Goal: Task Accomplishment & Management: Manage account settings

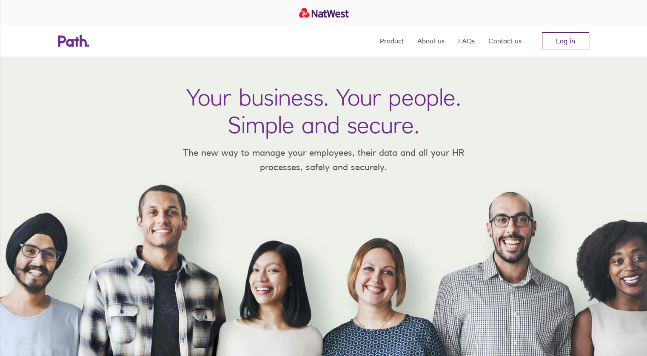
click at [576, 43] on link "Log in" at bounding box center [565, 40] width 47 height 17
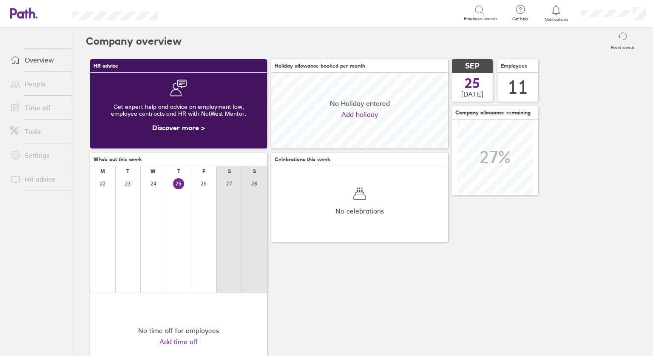
scroll to position [76, 177]
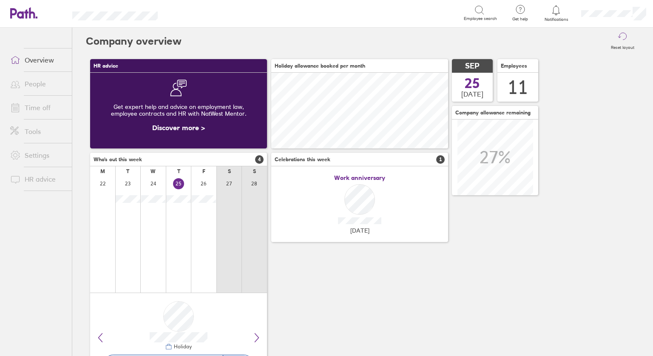
click at [37, 87] on link "People" at bounding box center [37, 83] width 68 height 17
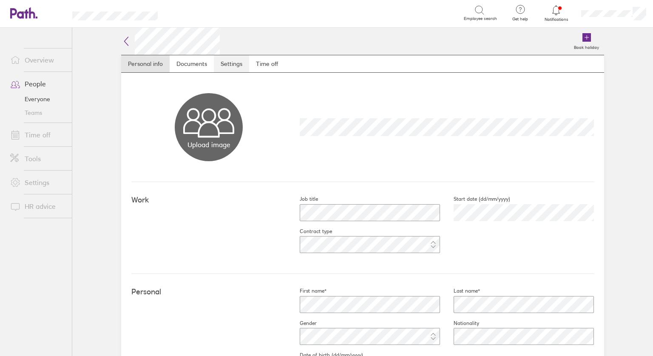
click at [227, 65] on link "Settings" at bounding box center [231, 63] width 35 height 17
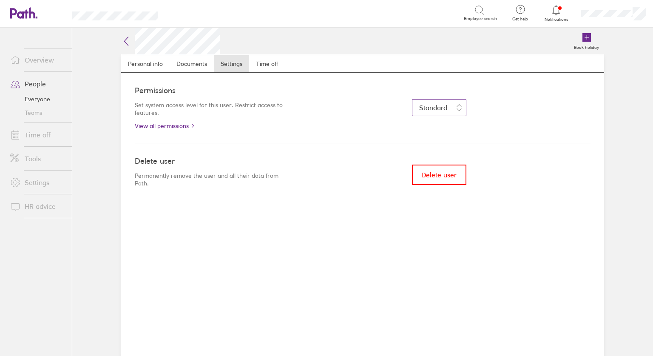
click at [461, 110] on button "Standard" at bounding box center [439, 107] width 54 height 17
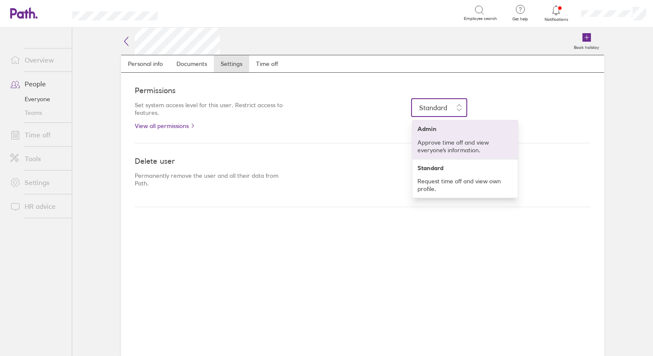
click at [433, 125] on h4 "Admin" at bounding box center [465, 128] width 95 height 7
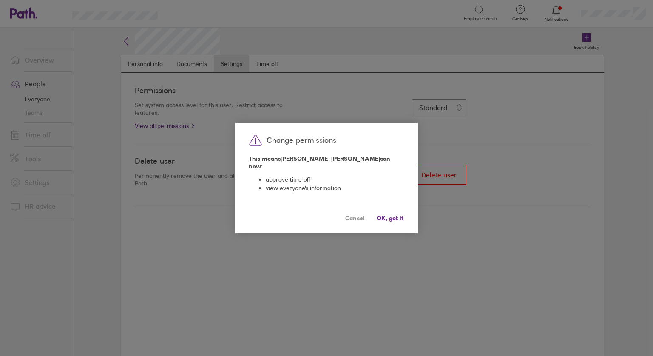
click at [405, 218] on div "Change permissions This means [PERSON_NAME] can now: approve time off view ever…" at bounding box center [326, 178] width 183 height 110
click at [385, 215] on span "OK, got it" at bounding box center [390, 218] width 27 height 7
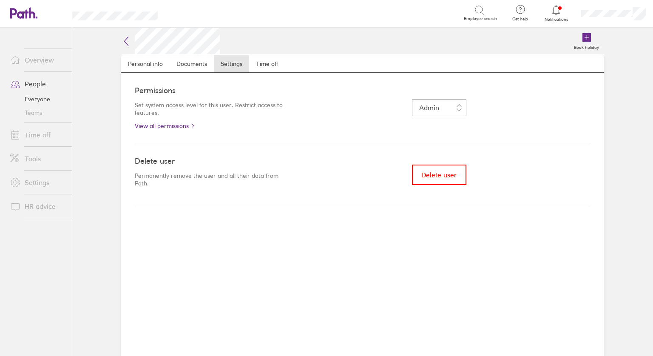
click at [41, 99] on link "Everyone" at bounding box center [37, 99] width 68 height 14
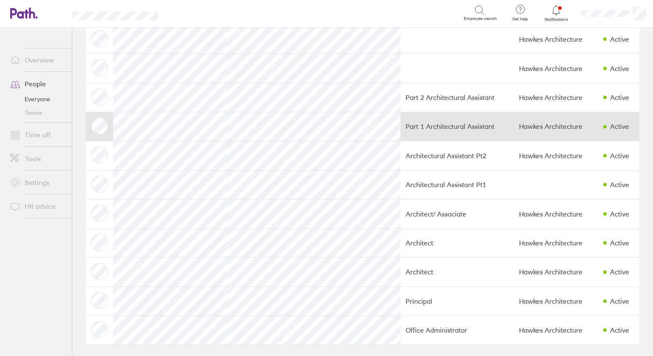
scroll to position [52, 0]
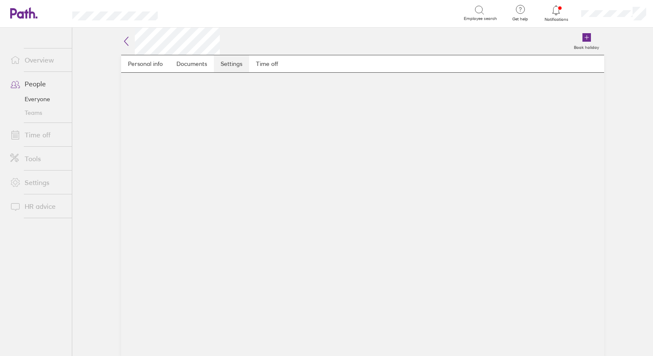
click at [226, 65] on link "Settings" at bounding box center [231, 63] width 35 height 17
click at [35, 81] on link "People" at bounding box center [37, 83] width 68 height 17
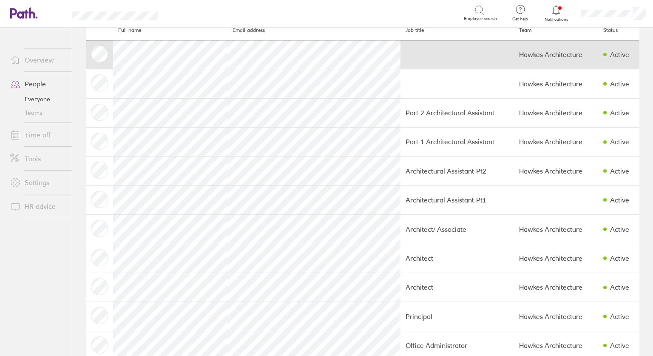
scroll to position [52, 0]
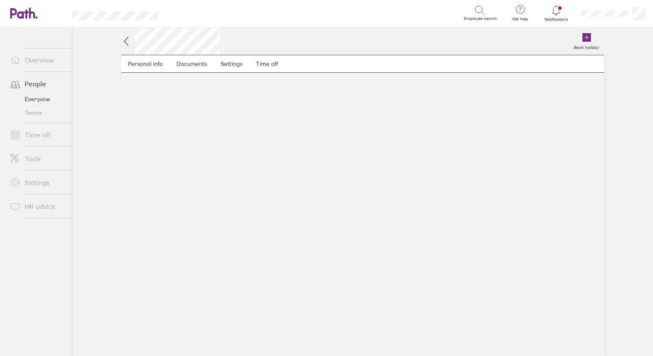
click at [130, 328] on main "Personal info Documents Settings Time off" at bounding box center [362, 205] width 483 height 301
click at [231, 64] on link "Settings" at bounding box center [231, 63] width 35 height 17
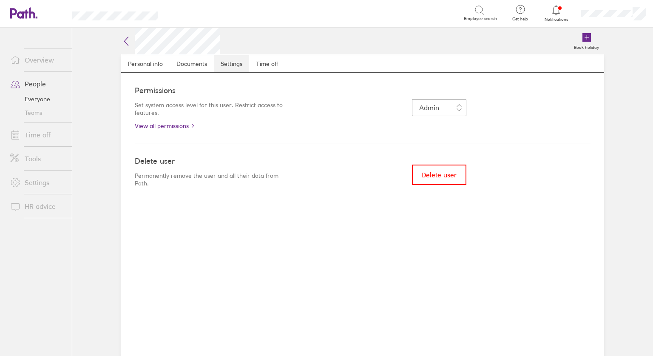
click at [231, 64] on link "Settings" at bounding box center [231, 63] width 35 height 17
click at [35, 81] on link "People" at bounding box center [37, 83] width 68 height 17
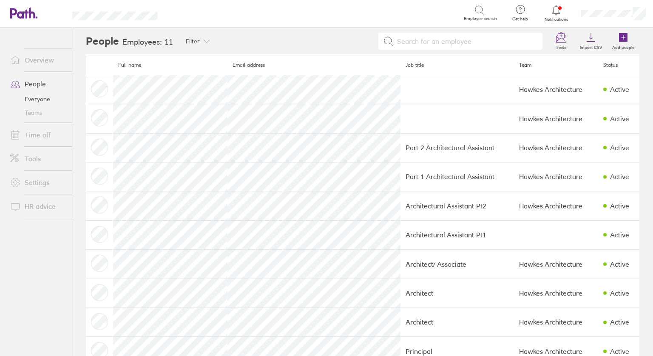
click at [35, 81] on link "People" at bounding box center [37, 83] width 68 height 17
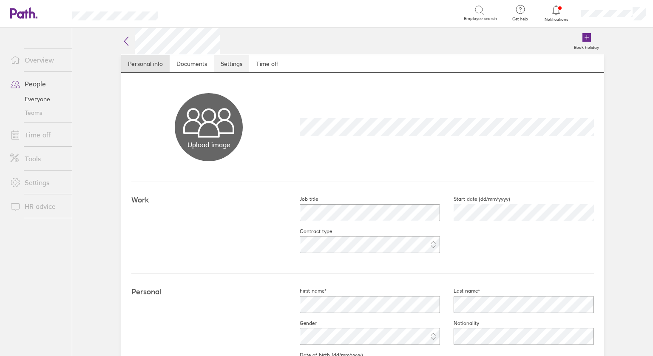
click at [222, 61] on link "Settings" at bounding box center [231, 63] width 35 height 17
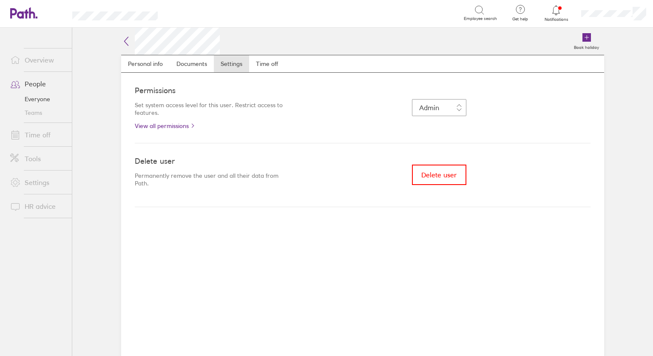
click at [29, 83] on link "People" at bounding box center [37, 83] width 68 height 17
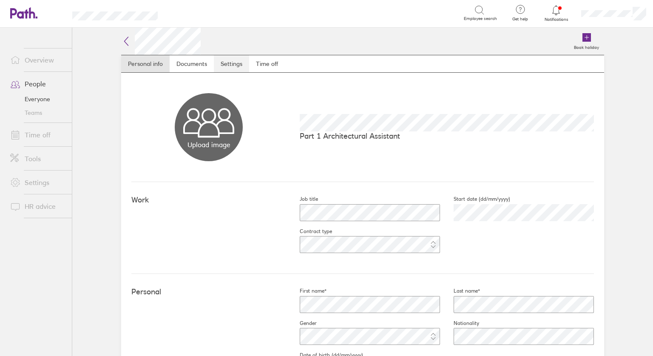
click at [229, 61] on link "Settings" at bounding box center [231, 63] width 35 height 17
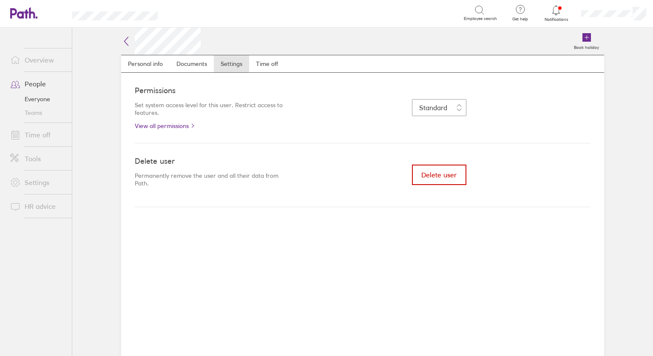
click at [449, 174] on span "Delete user" at bounding box center [439, 175] width 35 height 8
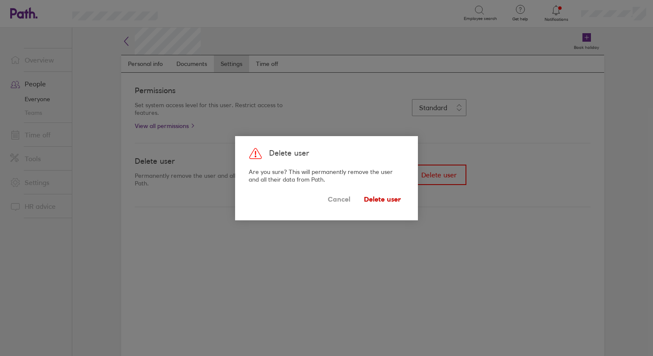
click at [380, 197] on span "Delete user" at bounding box center [382, 200] width 37 height 14
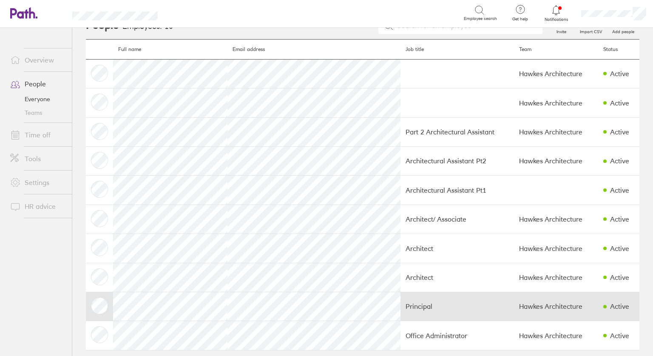
scroll to position [23, 0]
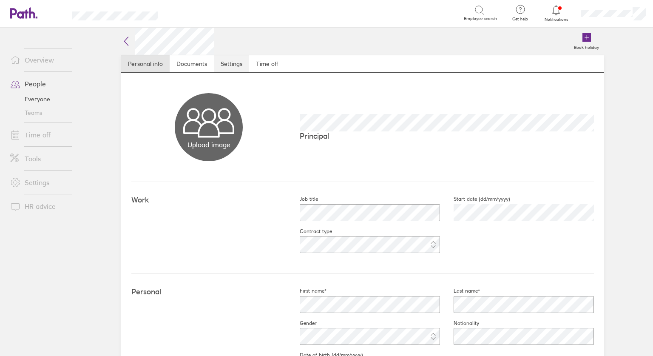
click at [224, 60] on link "Settings" at bounding box center [231, 63] width 35 height 17
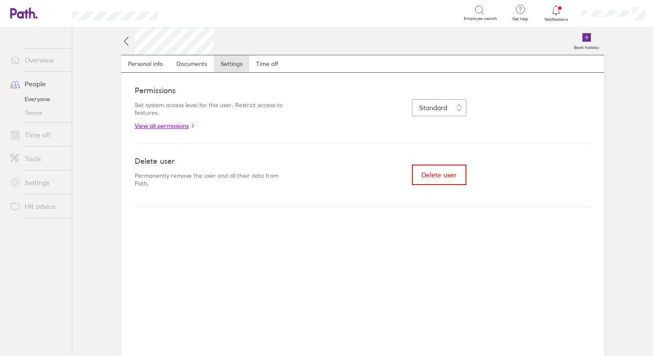
click at [171, 126] on link "View all permissions" at bounding box center [211, 126] width 153 height 7
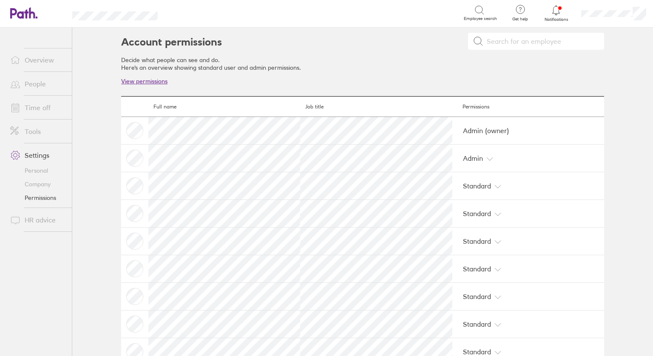
click at [145, 80] on link "View permissions" at bounding box center [144, 81] width 46 height 8
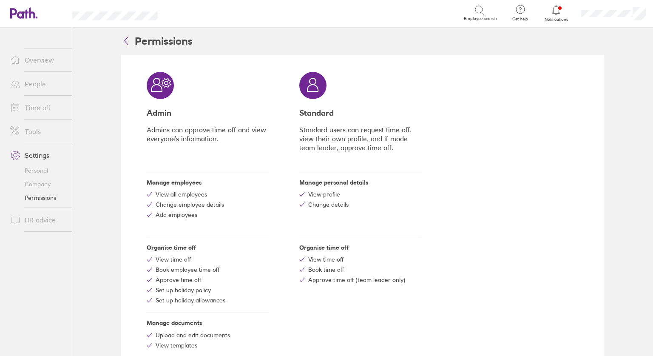
click at [45, 63] on link "Overview" at bounding box center [37, 59] width 68 height 17
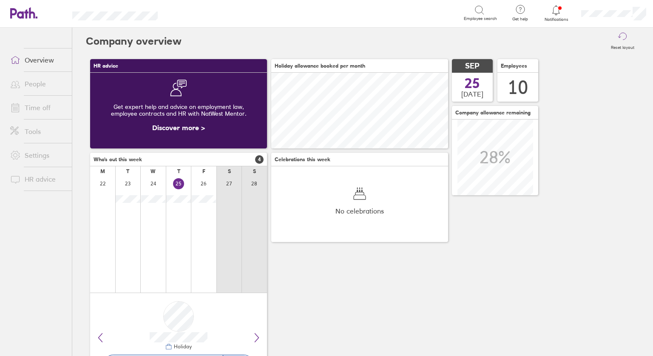
scroll to position [76, 177]
click at [37, 66] on link "Overview" at bounding box center [37, 59] width 68 height 17
click at [37, 60] on link "Overview" at bounding box center [37, 59] width 68 height 17
click at [31, 58] on link "Overview" at bounding box center [37, 59] width 68 height 17
click at [558, 16] on div at bounding box center [557, 10] width 28 height 12
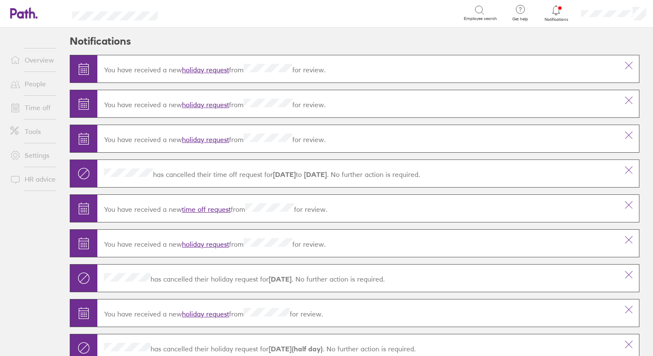
click at [32, 60] on link "Overview" at bounding box center [37, 59] width 68 height 17
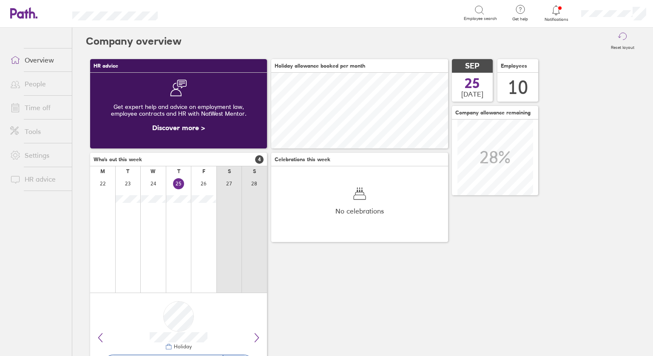
scroll to position [76, 177]
click at [35, 84] on link "People" at bounding box center [37, 83] width 68 height 17
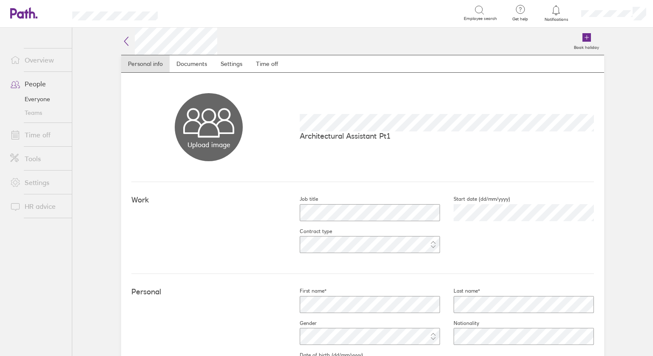
scroll to position [85, 0]
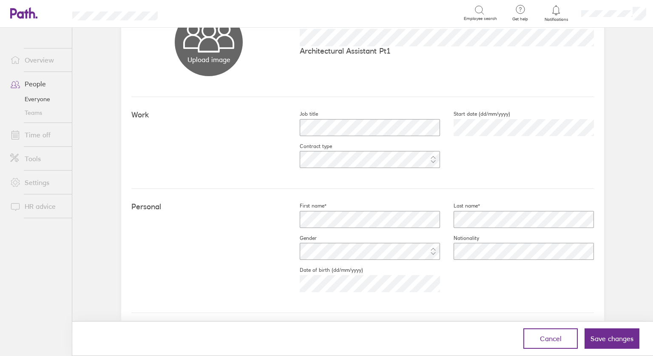
click at [608, 342] on span "Save changes" at bounding box center [612, 339] width 43 height 8
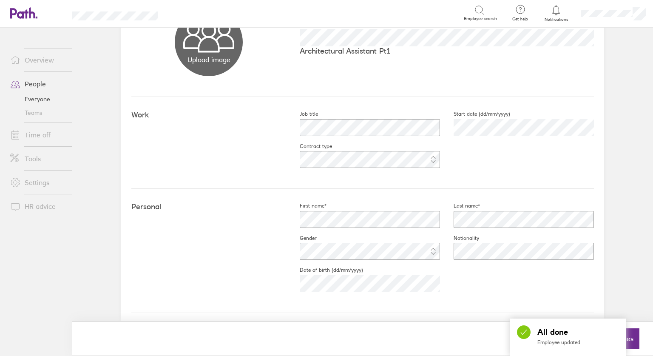
drag, startPoint x: 429, startPoint y: 307, endPoint x: 436, endPoint y: 305, distance: 7.3
click at [428, 307] on div "Personal First name* Last name* Gender Nationality Date of birth (dd/mm/yyyy)" at bounding box center [362, 251] width 463 height 124
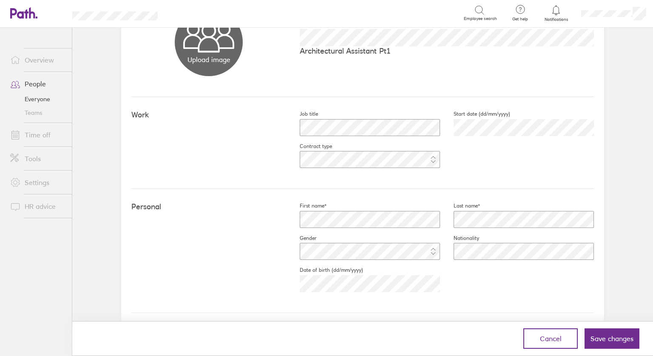
click at [610, 340] on span "Save changes" at bounding box center [612, 339] width 43 height 8
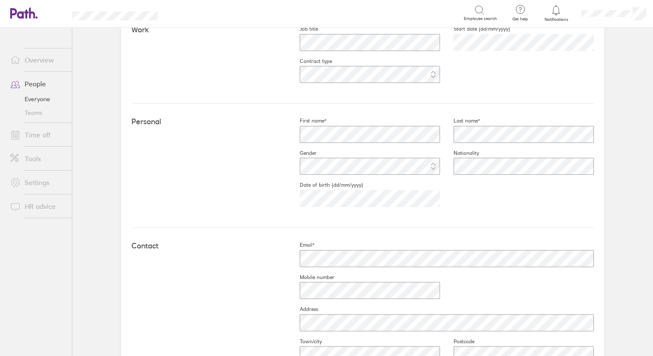
scroll to position [255, 0]
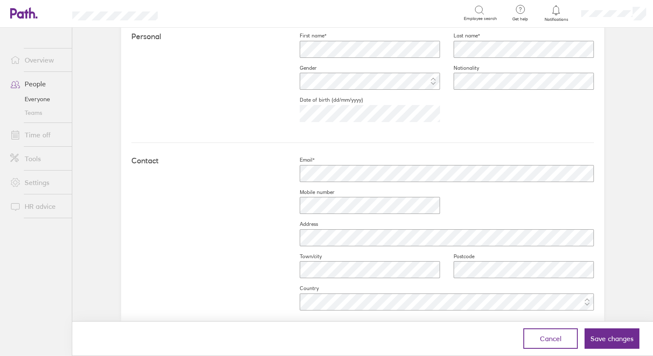
click at [195, 283] on div "Contact Email* Mobile number Address Town/city Postcode Country" at bounding box center [362, 237] width 463 height 188
click at [613, 343] on button "Save changes" at bounding box center [612, 338] width 55 height 20
click at [613, 340] on span "Save changes" at bounding box center [612, 339] width 43 height 8
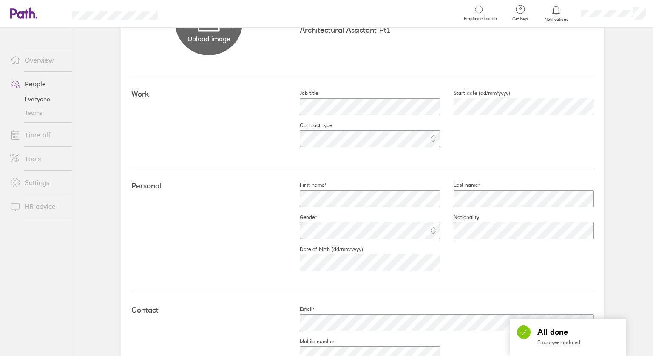
scroll to position [0, 0]
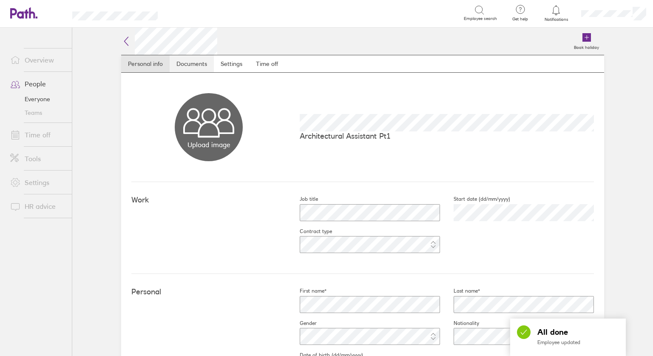
click at [182, 63] on link "Documents" at bounding box center [192, 63] width 44 height 17
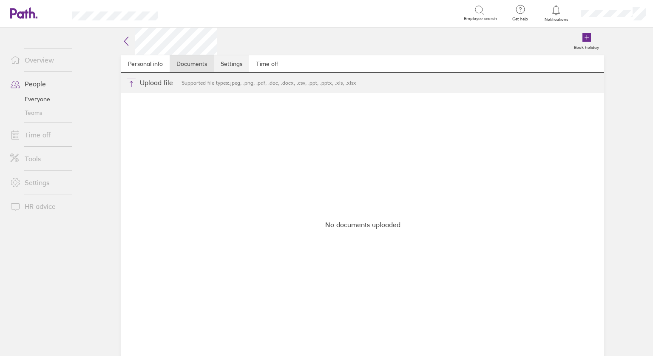
click at [225, 65] on link "Settings" at bounding box center [231, 63] width 35 height 17
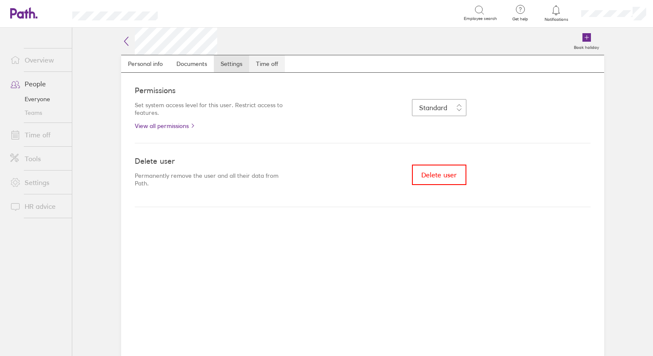
click at [276, 63] on link "Time off" at bounding box center [267, 63] width 36 height 17
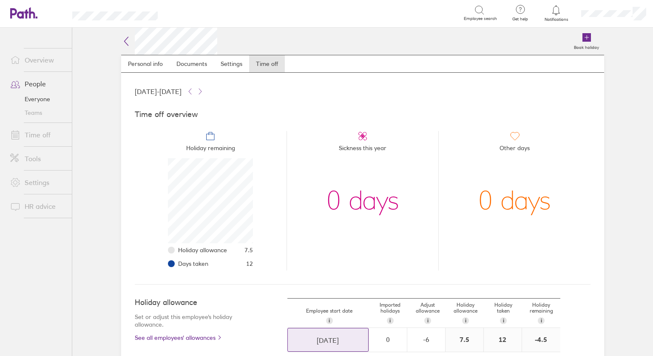
scroll to position [84, 0]
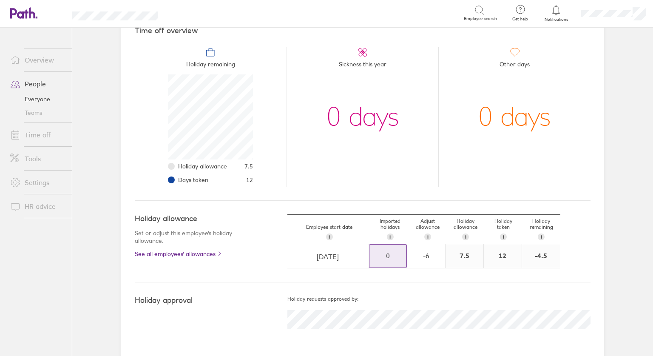
click at [386, 253] on div "0" at bounding box center [388, 256] width 37 height 8
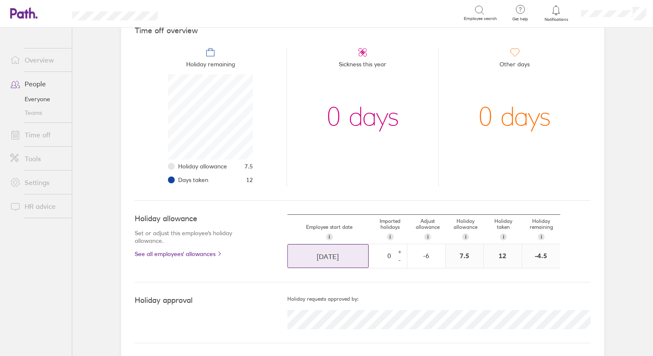
click at [314, 252] on input "[DATE]" at bounding box center [328, 257] width 80 height 24
select select "June"
select select "2025"
select select "July"
select select "2025"
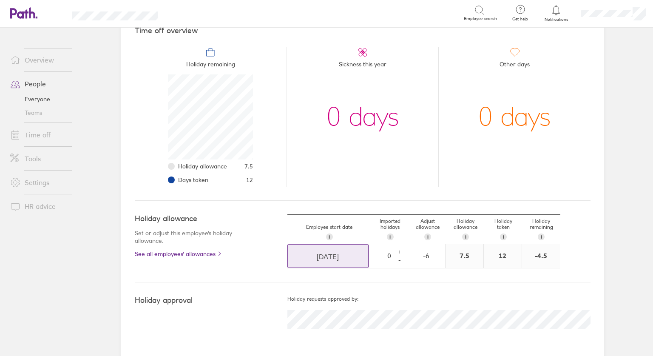
select select "August"
select select "2025"
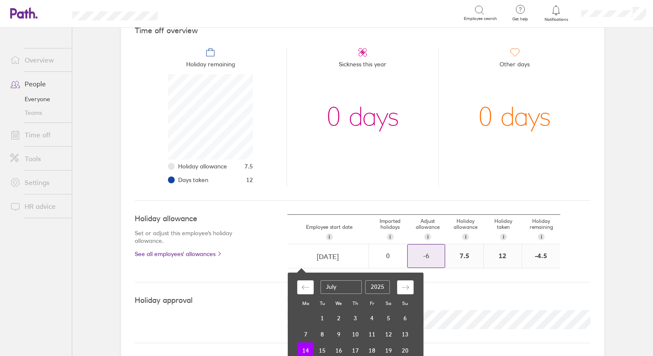
click at [433, 257] on div "-6" at bounding box center [426, 256] width 37 height 8
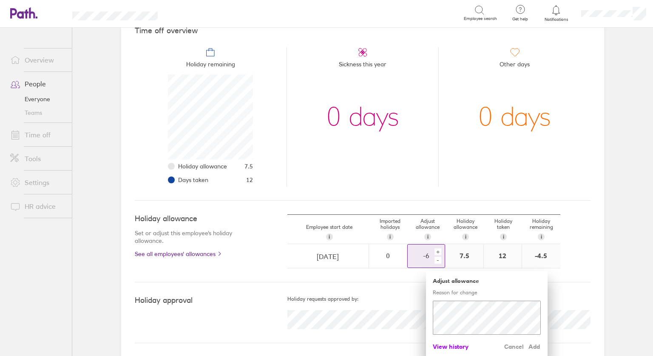
click at [455, 343] on span "View history" at bounding box center [451, 347] width 36 height 14
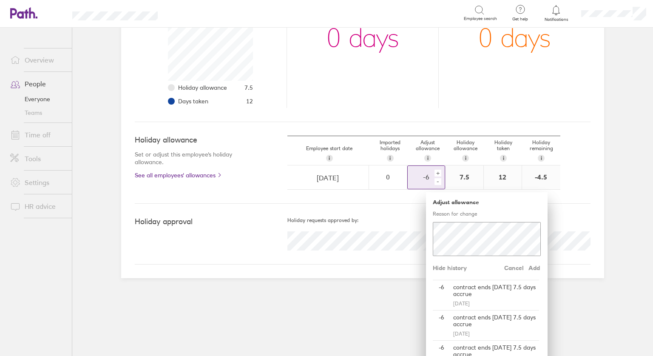
scroll to position [183, 0]
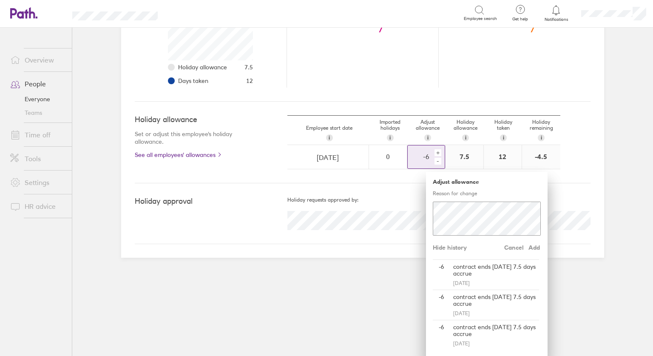
click at [435, 151] on div "+" at bounding box center [438, 152] width 7 height 7
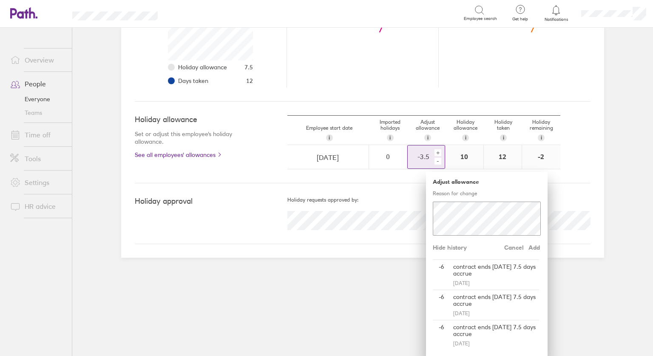
click at [435, 151] on div "+" at bounding box center [438, 152] width 7 height 7
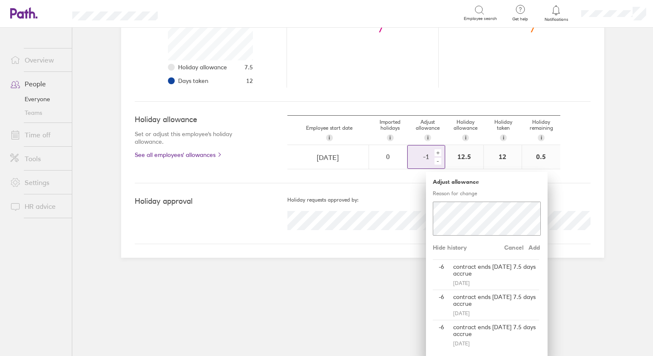
click at [435, 151] on div "+" at bounding box center [438, 152] width 7 height 7
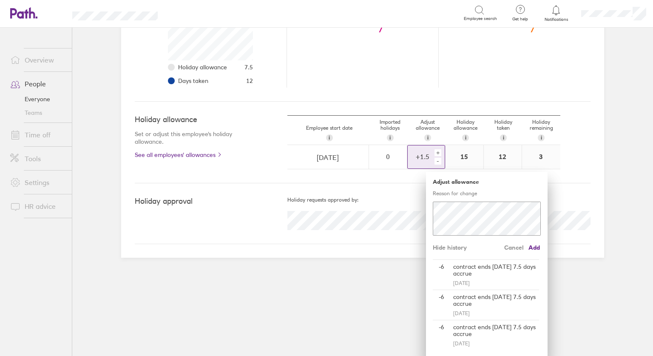
click at [439, 162] on div "+ -" at bounding box center [439, 157] width 12 height 19
click at [435, 161] on div "-" at bounding box center [438, 161] width 7 height 7
click at [531, 246] on span "Add" at bounding box center [535, 248] width 14 height 14
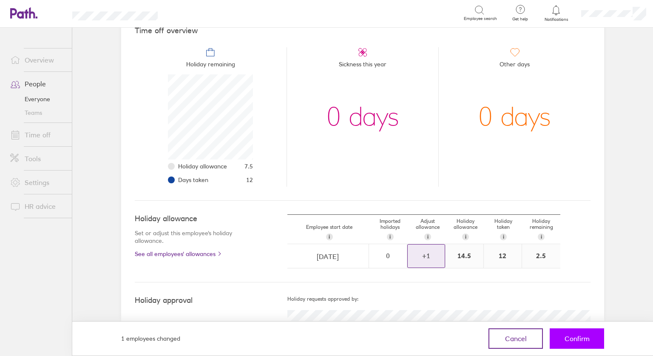
click at [578, 338] on span "Confirm" at bounding box center [577, 339] width 25 height 8
click at [576, 337] on span "Confirm" at bounding box center [577, 339] width 25 height 8
click at [570, 337] on span "Confirm" at bounding box center [577, 339] width 25 height 8
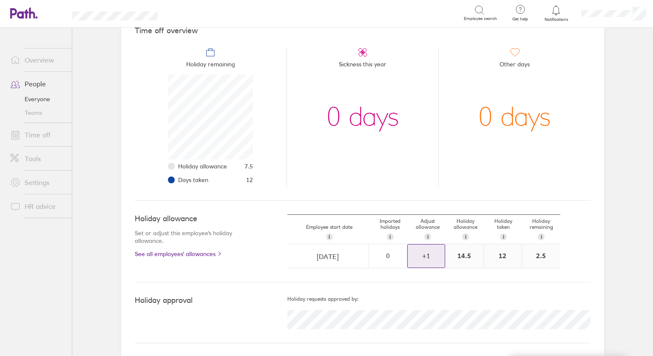
click at [37, 134] on link "Time off" at bounding box center [37, 134] width 68 height 17
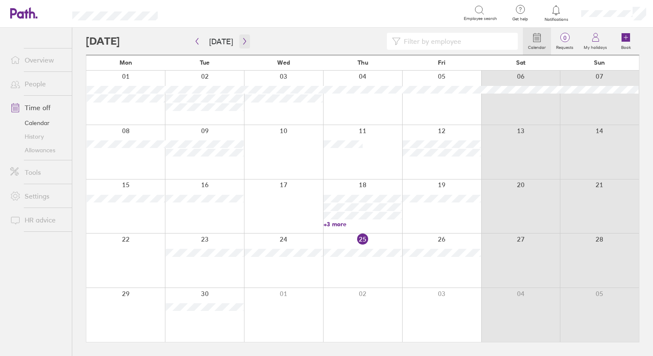
click at [240, 45] on button "button" at bounding box center [245, 41] width 11 height 14
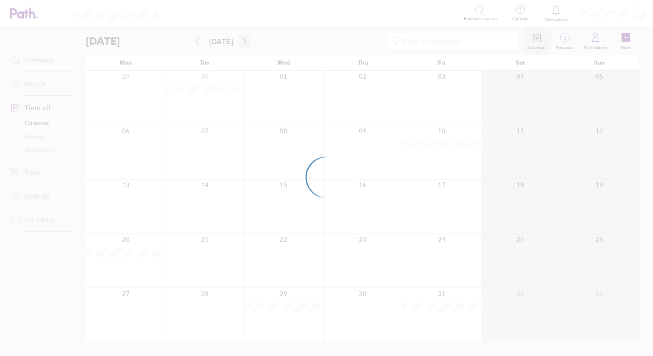
click at [240, 45] on div at bounding box center [326, 178] width 653 height 356
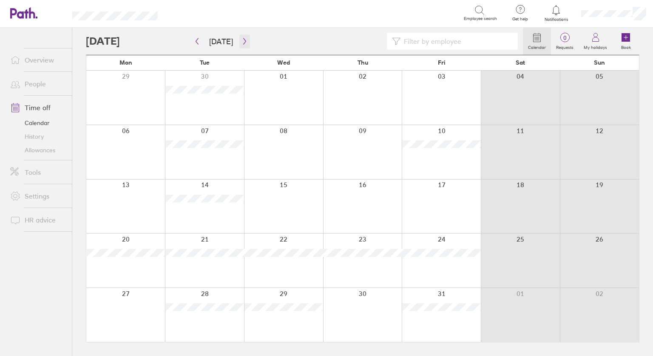
click at [242, 41] on icon "button" at bounding box center [245, 41] width 6 height 7
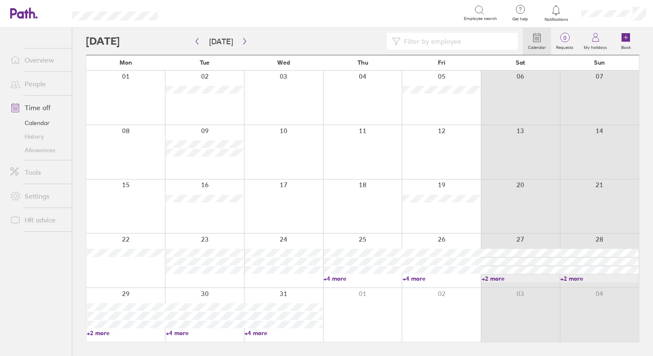
click at [366, 280] on link "+4 more" at bounding box center [363, 279] width 78 height 8
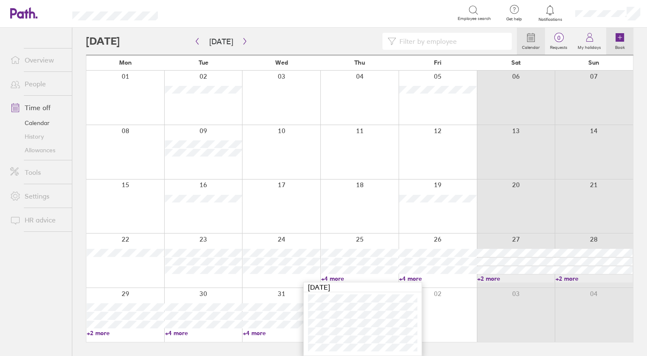
click at [620, 40] on icon at bounding box center [620, 38] width 0 height 4
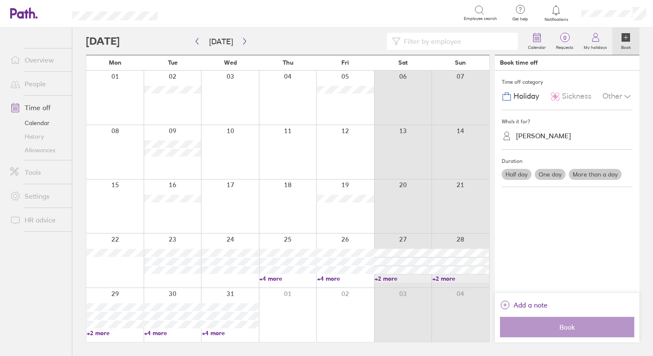
click at [534, 134] on div "[PERSON_NAME]" at bounding box center [543, 136] width 55 height 8
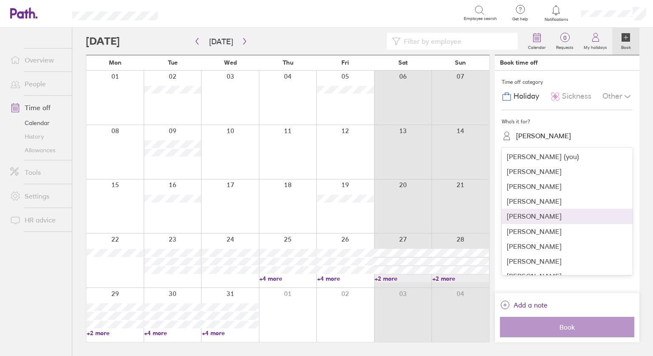
click at [522, 215] on div "[PERSON_NAME]" at bounding box center [567, 216] width 131 height 15
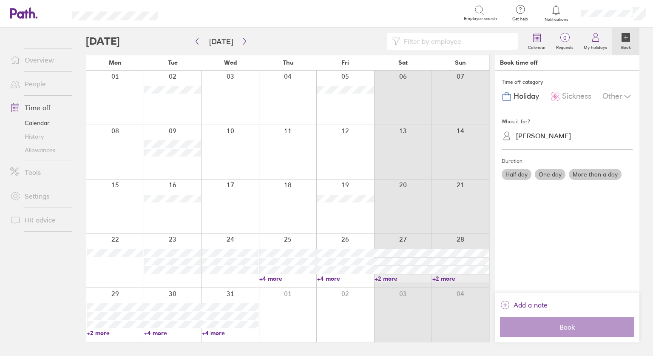
click at [591, 176] on label "More than a day" at bounding box center [595, 174] width 53 height 11
click at [0, 0] on input "More than a day" at bounding box center [0, 0] width 0 height 0
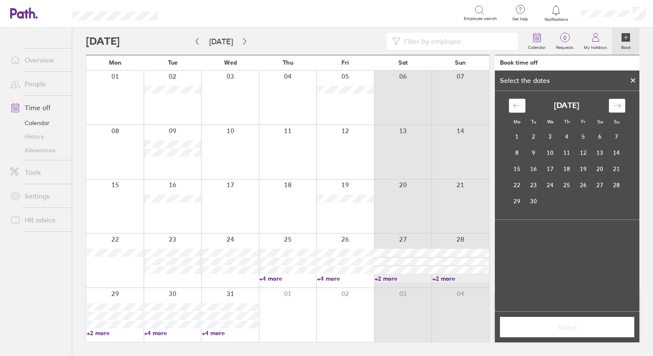
click at [619, 106] on icon "Move forward to switch to the next month." at bounding box center [617, 106] width 8 height 8
click at [619, 107] on icon "Move forward to switch to the next month." at bounding box center [617, 106] width 8 height 8
click at [563, 185] on td "25" at bounding box center [567, 185] width 17 height 16
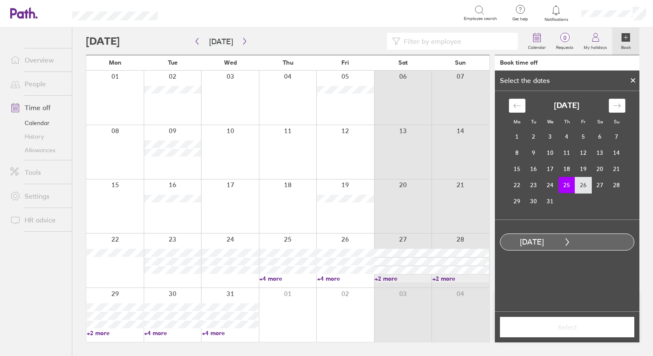
click at [578, 182] on td "26" at bounding box center [584, 185] width 17 height 16
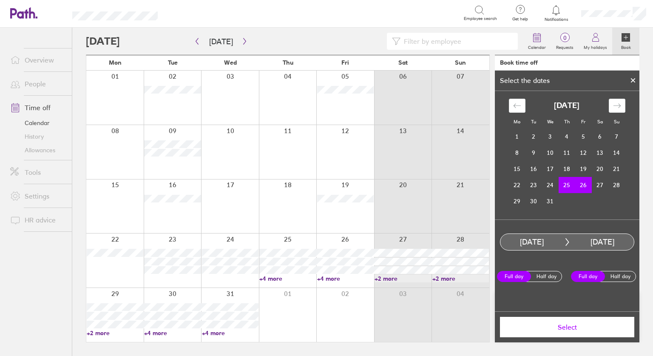
click at [559, 328] on span "Select" at bounding box center [567, 327] width 123 height 8
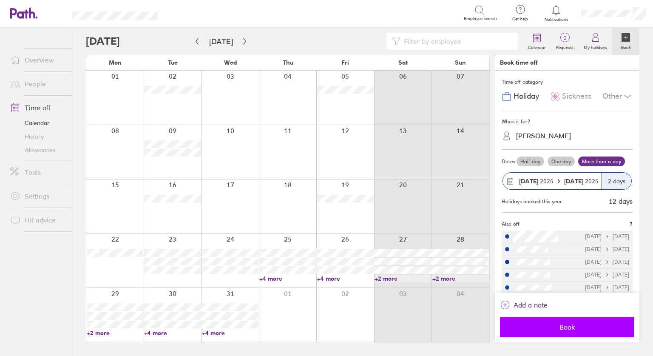
click at [567, 329] on span "Book" at bounding box center [567, 327] width 123 height 8
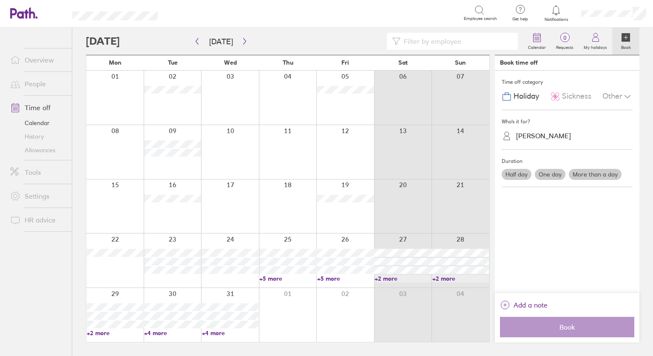
click at [596, 174] on label "More than a day" at bounding box center [595, 174] width 53 height 11
click at [0, 0] on input "More than a day" at bounding box center [0, 0] width 0 height 0
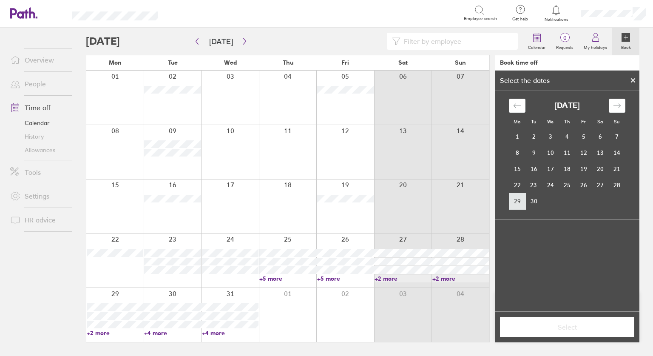
click at [517, 202] on td "29" at bounding box center [517, 201] width 17 height 16
click at [617, 102] on icon "Move forward to switch to the next month." at bounding box center [617, 106] width 8 height 8
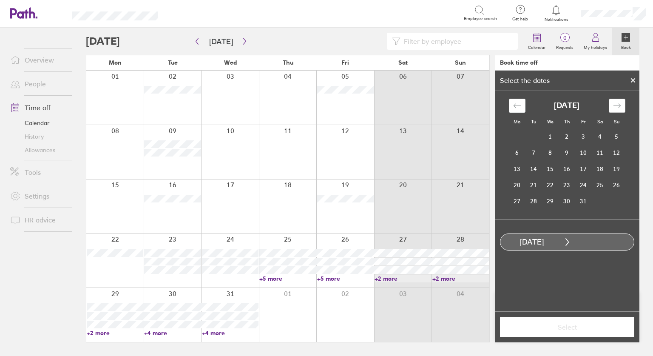
click at [613, 106] on icon "Move forward to switch to the next month." at bounding box center [617, 106] width 8 height 8
click at [512, 197] on td "29" at bounding box center [517, 201] width 17 height 16
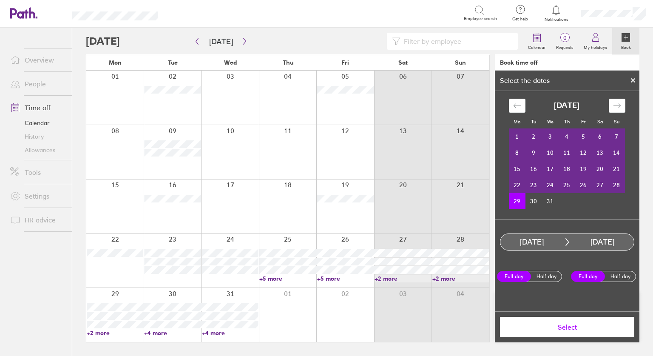
click at [512, 197] on td "29" at bounding box center [517, 201] width 17 height 16
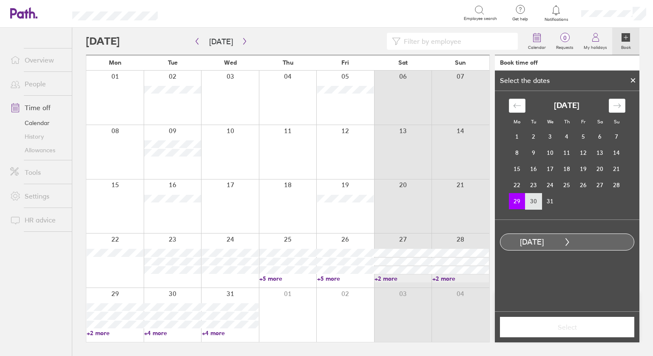
click at [536, 203] on td "30" at bounding box center [534, 201] width 17 height 16
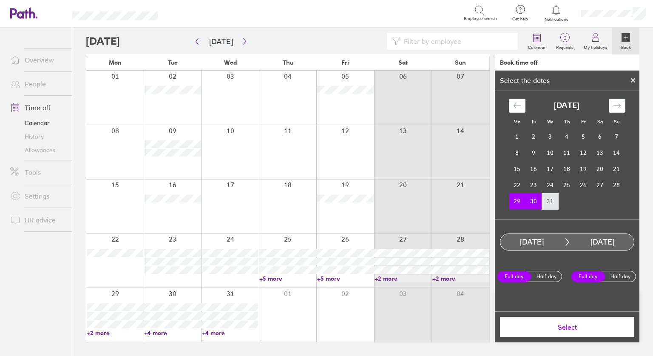
click at [545, 202] on td "31" at bounding box center [550, 201] width 17 height 16
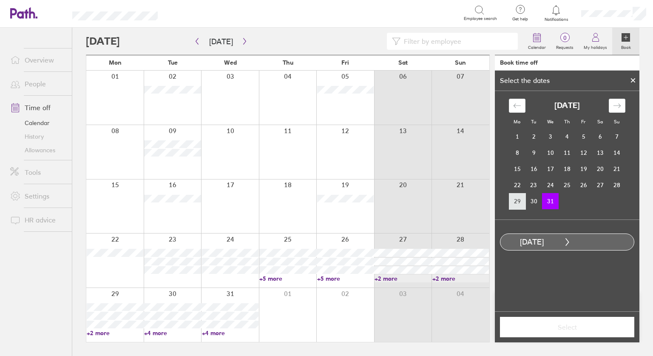
click at [519, 203] on td "29" at bounding box center [517, 201] width 17 height 16
click at [545, 202] on td "31" at bounding box center [550, 201] width 17 height 16
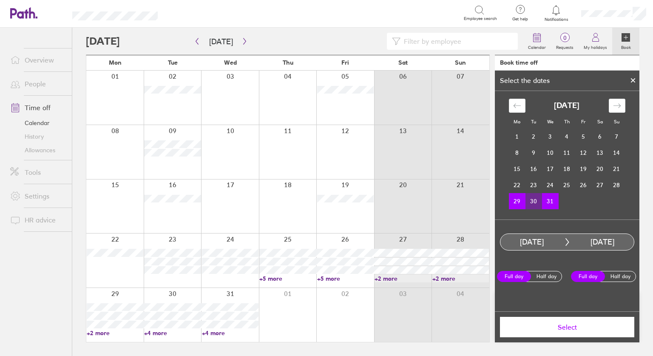
click at [571, 325] on span "Select" at bounding box center [567, 327] width 123 height 8
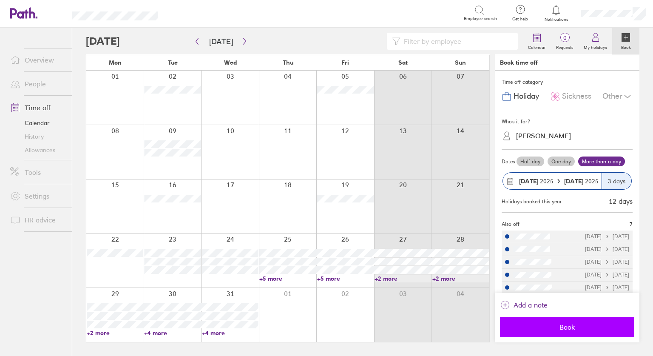
click at [568, 328] on span "Book" at bounding box center [567, 327] width 123 height 8
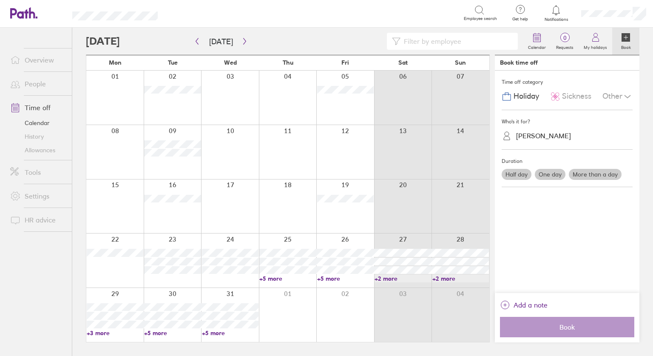
click at [39, 148] on link "Allowances" at bounding box center [37, 150] width 68 height 14
